Goal: Information Seeking & Learning: Learn about a topic

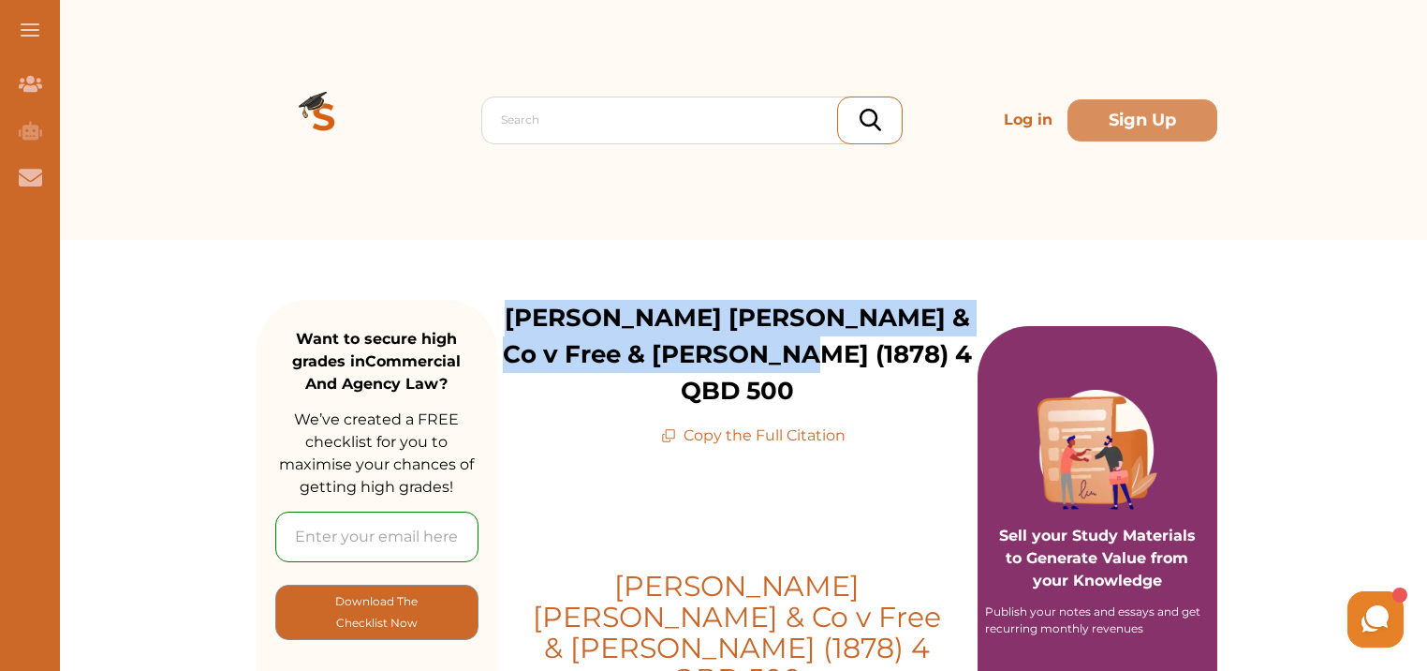
drag, startPoint x: 994, startPoint y: 187, endPoint x: 824, endPoint y: 365, distance: 245.8
click at [824, 365] on p "Borrowman Phillips & Co v Free & Hollis (1878) 4 QBD 500" at bounding box center [737, 355] width 480 height 110
copy p "Borrowman Phillips & Co v Free & Hollis (1878) 4 QBD"
